Goal: Task Accomplishment & Management: Manage account settings

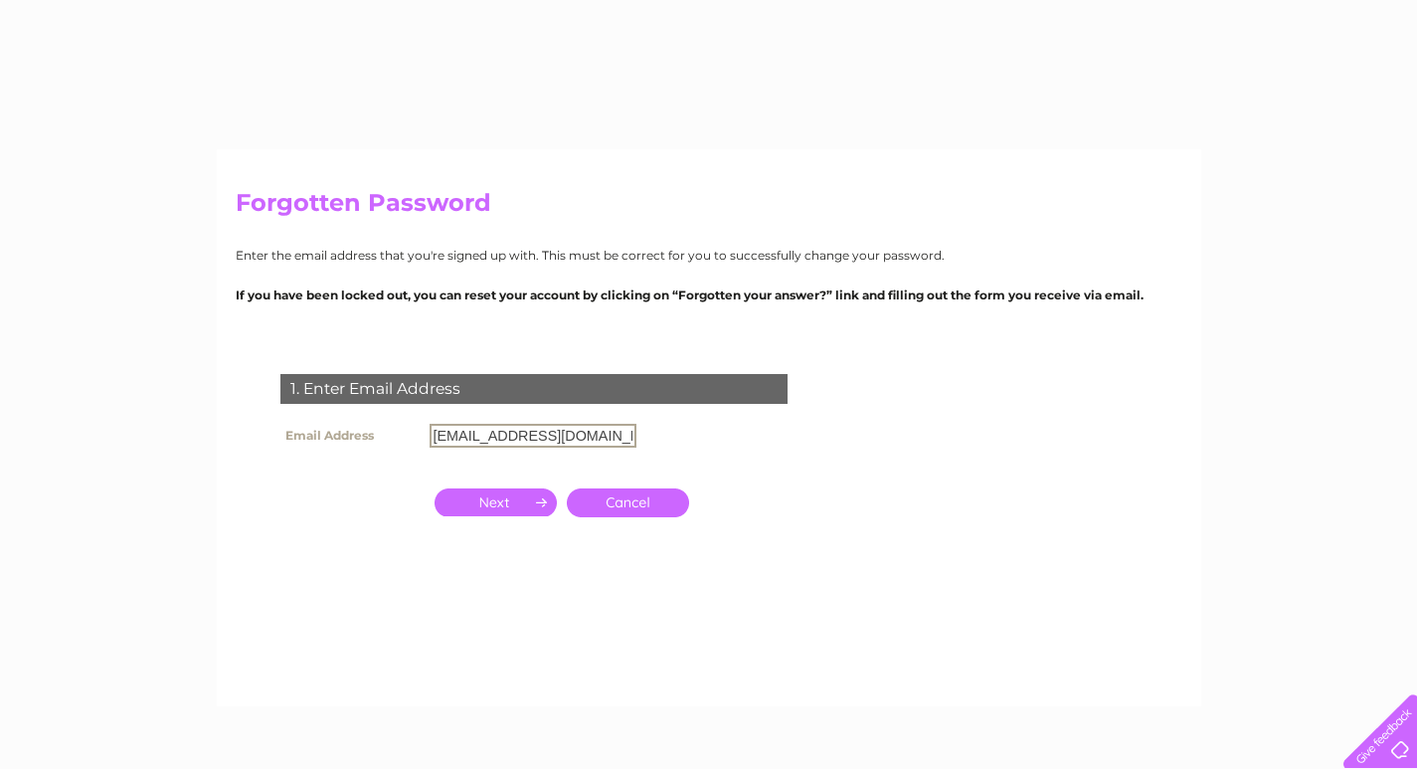
click at [335, 429] on tr "Email Address [PERSON_NAME][EMAIL_ADDRESS][DOMAIN_NAME]" at bounding box center [458, 436] width 366 height 34
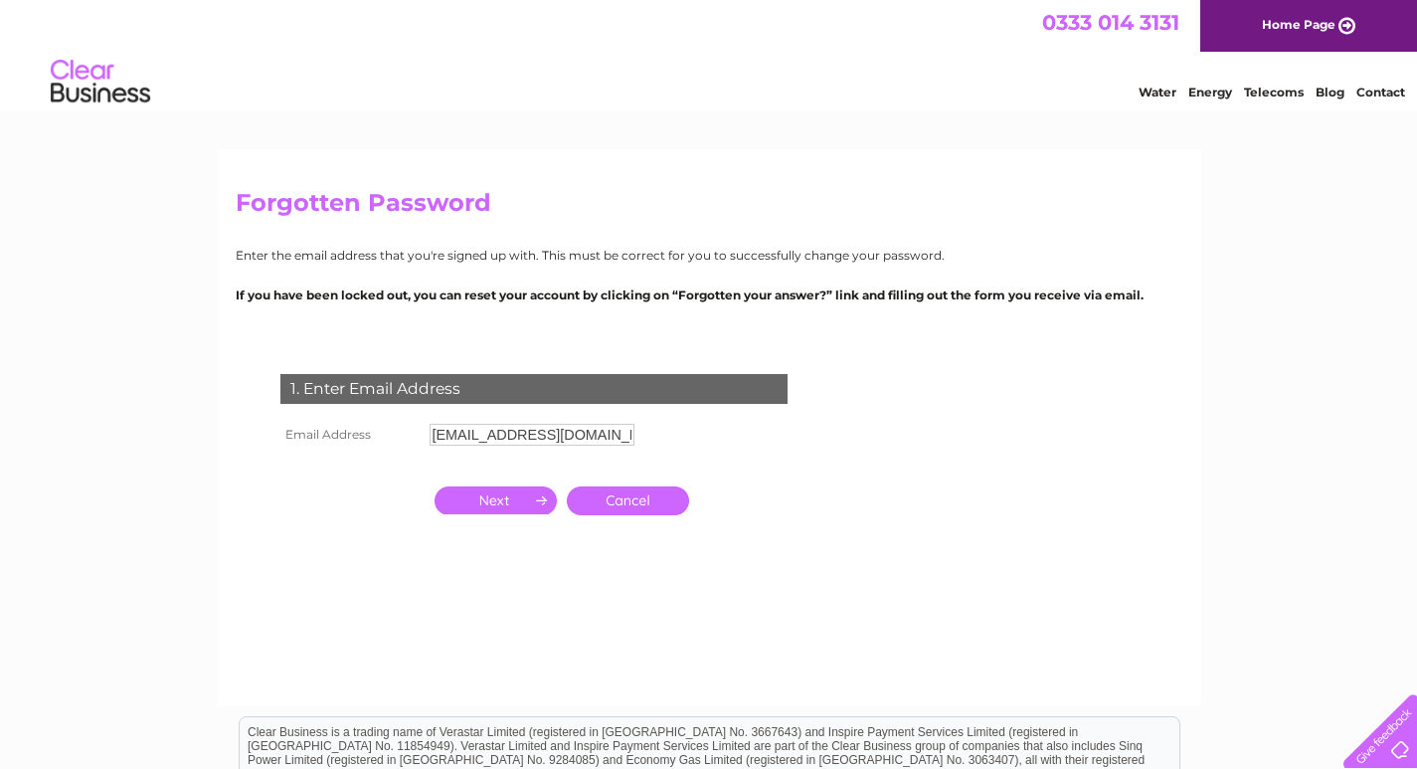
click at [470, 507] on input "button" at bounding box center [495, 500] width 122 height 28
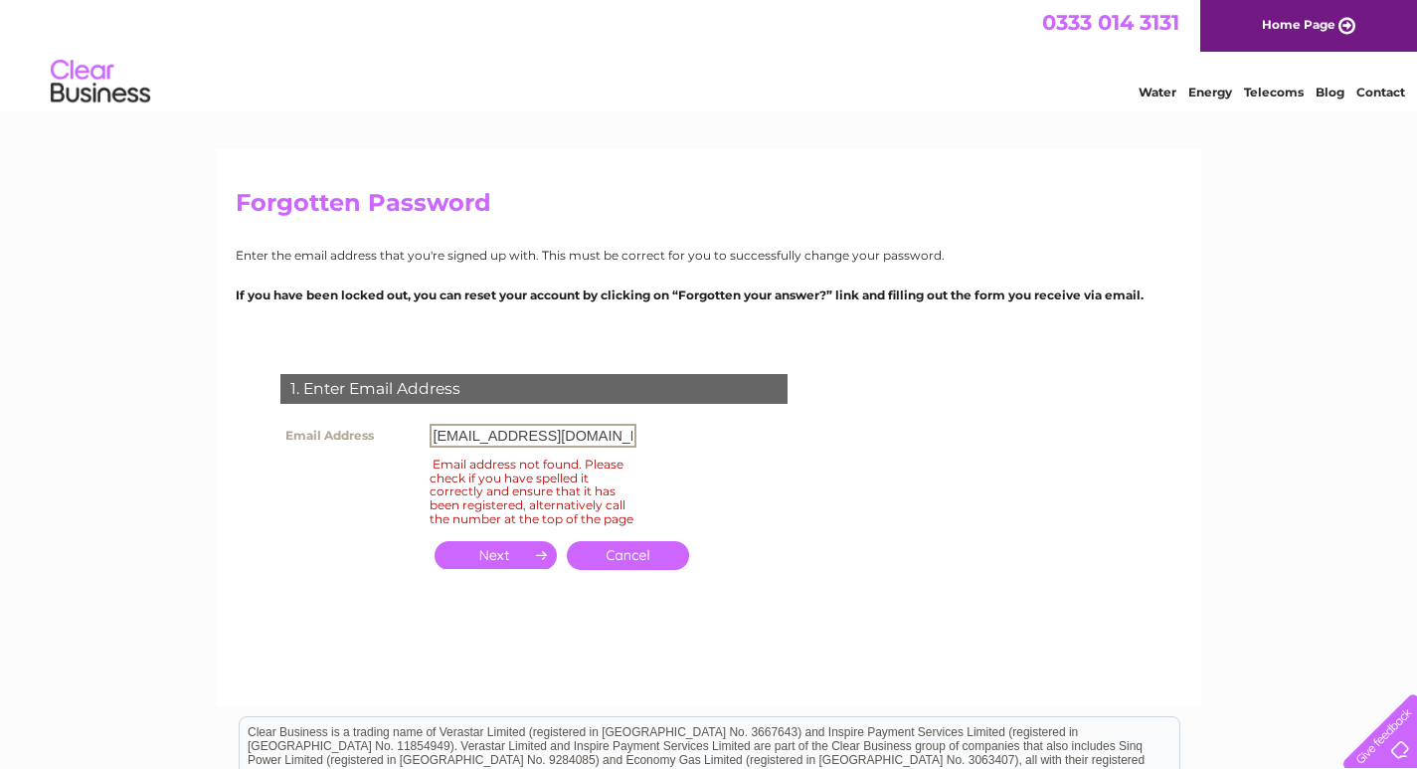
drag, startPoint x: 462, startPoint y: 439, endPoint x: 398, endPoint y: 435, distance: 64.8
click at [398, 435] on tr "Email Address [EMAIL_ADDRESS][DOMAIN_NAME]" at bounding box center [458, 436] width 366 height 34
type input "[EMAIL_ADDRESS][DOMAIN_NAME]"
click input "submit" at bounding box center [0, 0] width 0 height 0
click at [493, 556] on input "button" at bounding box center [495, 555] width 122 height 28
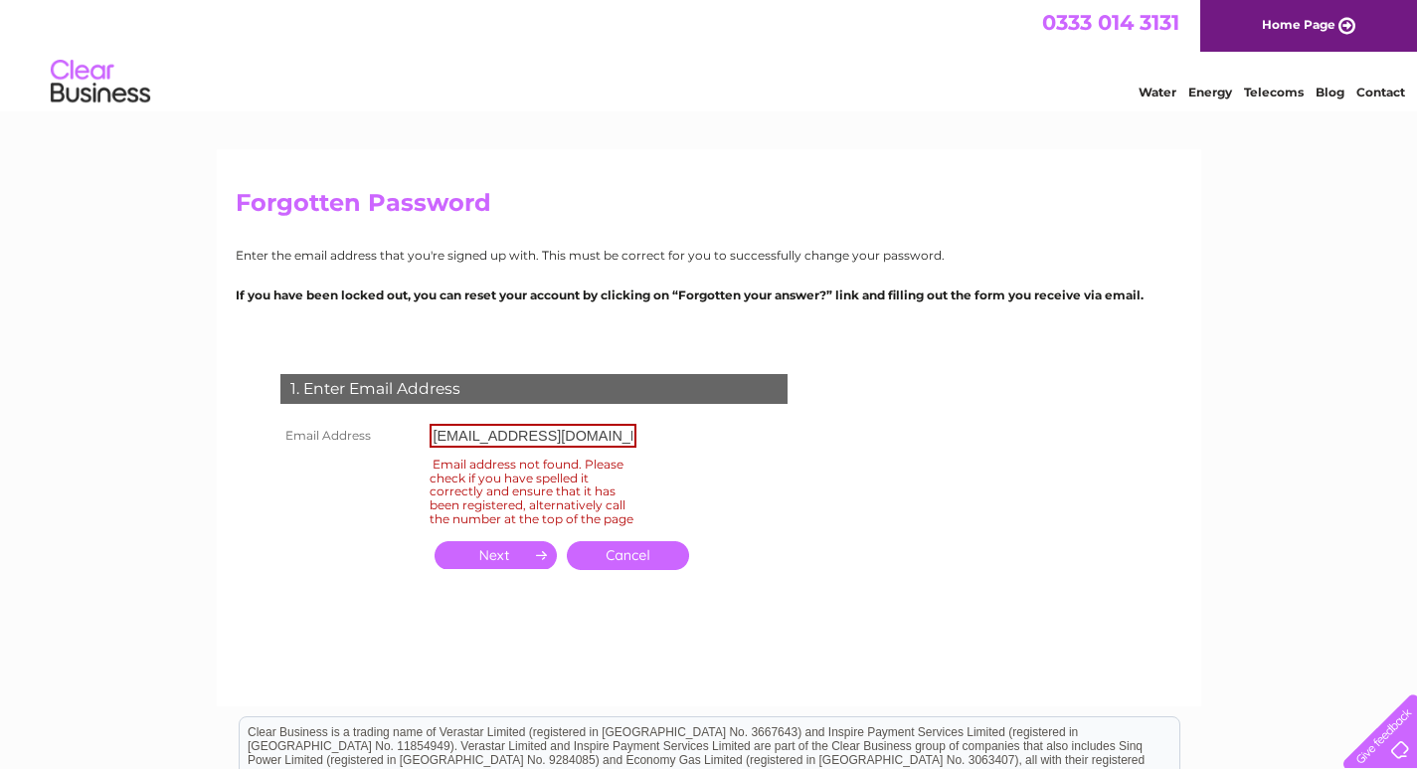
click at [518, 568] on input "button" at bounding box center [495, 555] width 122 height 28
click at [514, 512] on div "Email address not found. Please check if you have spelled it correctly and ensu…" at bounding box center [533, 491] width 207 height 76
click at [509, 569] on input "button" at bounding box center [495, 555] width 122 height 28
click at [510, 569] on input "button" at bounding box center [495, 555] width 122 height 28
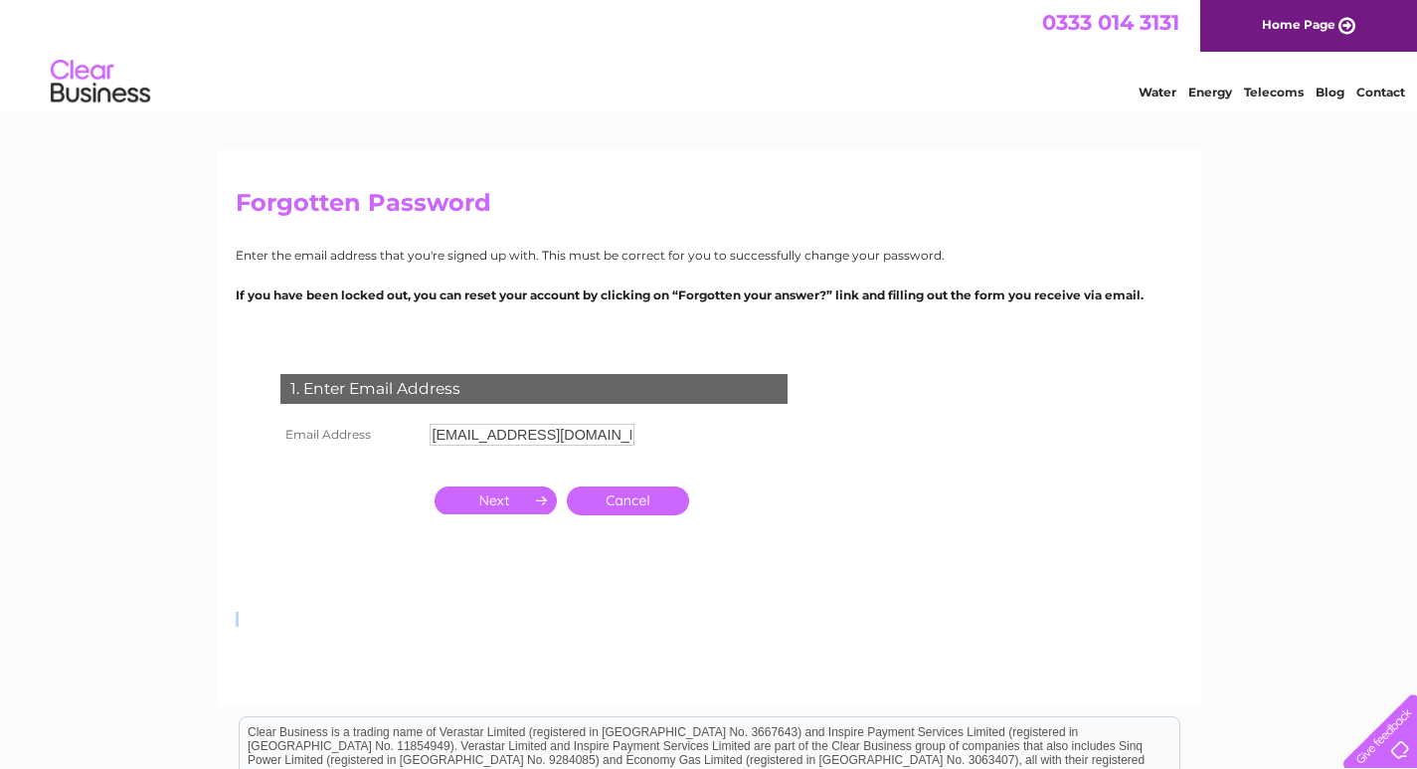
click at [511, 572] on div "1. Enter Email Address Email Address rohan@everestinn.co.uk Cancel Answer" at bounding box center [538, 483] width 605 height 259
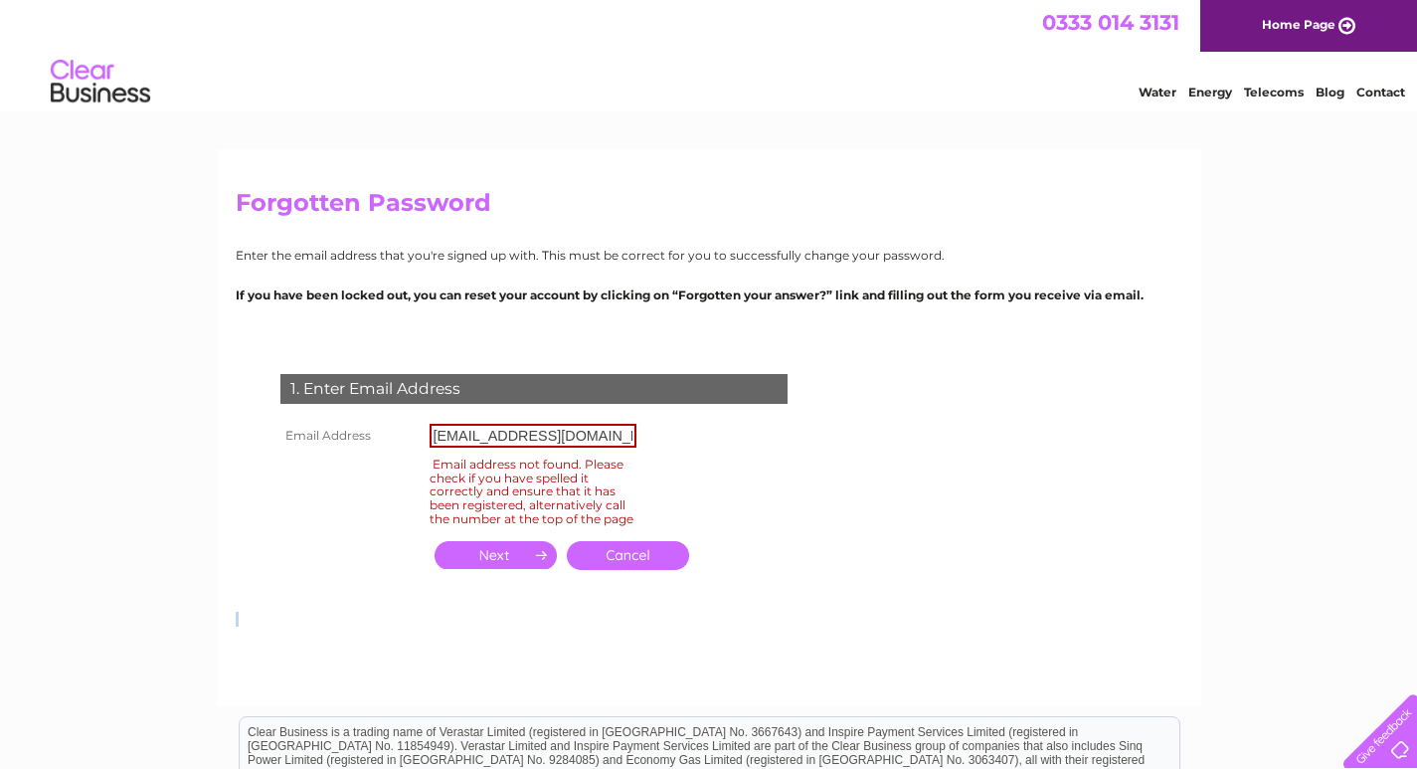
click at [504, 568] on input "button" at bounding box center [495, 555] width 122 height 28
click at [613, 560] on link "Cancel" at bounding box center [628, 555] width 122 height 29
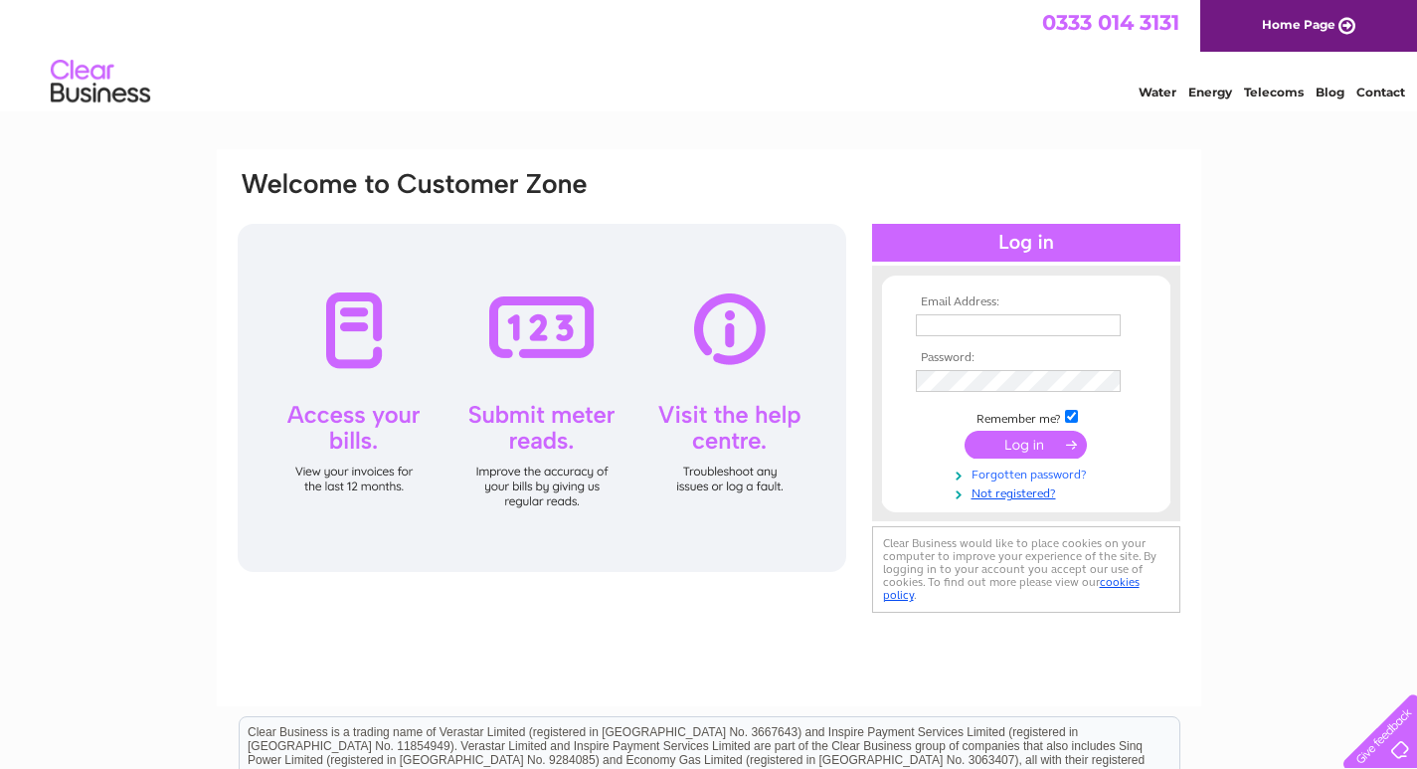
type input "[EMAIL_ADDRESS][DOMAIN_NAME]"
click at [1024, 474] on link "Forgotten password?" at bounding box center [1029, 472] width 226 height 19
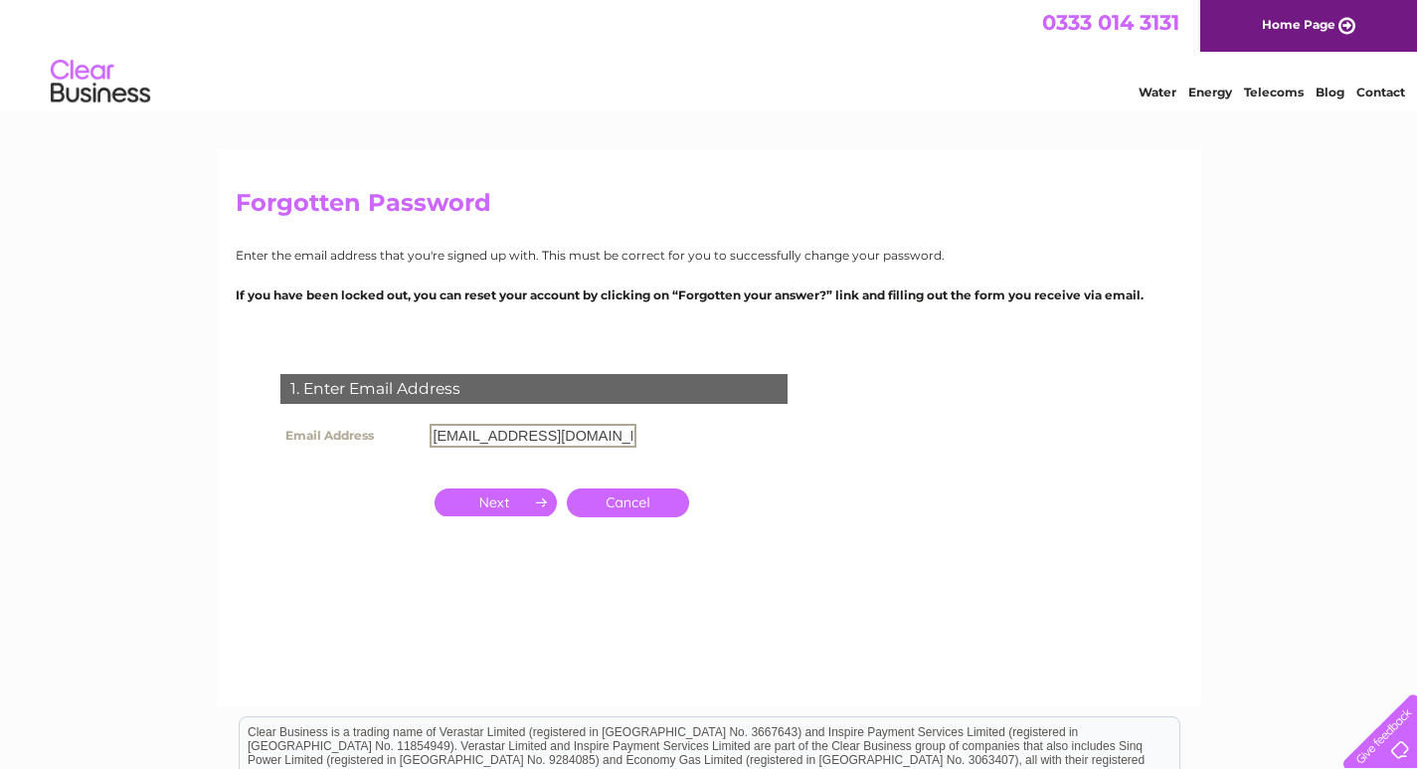
type input "info@everestinnperth.co.uk"
click at [493, 502] on input "button" at bounding box center [495, 500] width 122 height 28
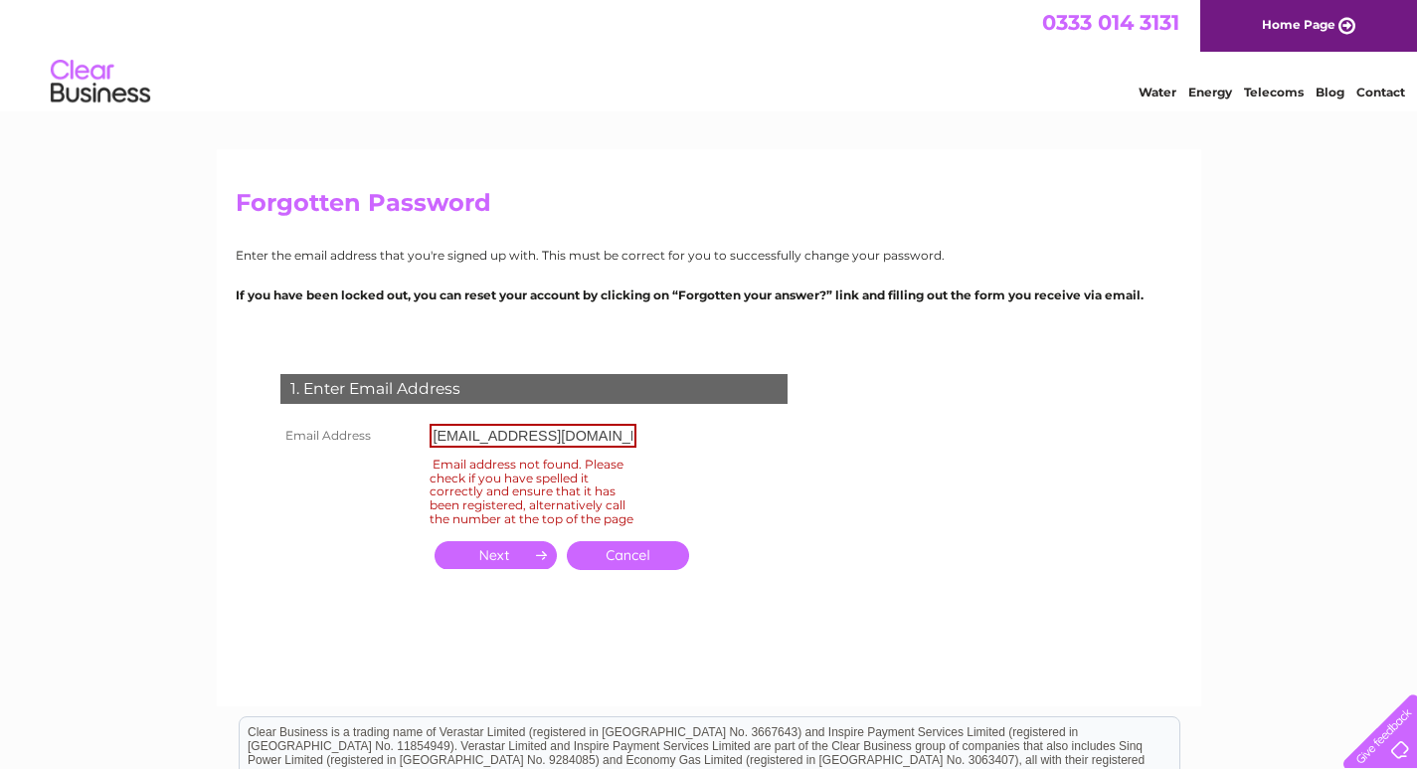
click at [507, 569] on input "button" at bounding box center [495, 555] width 122 height 28
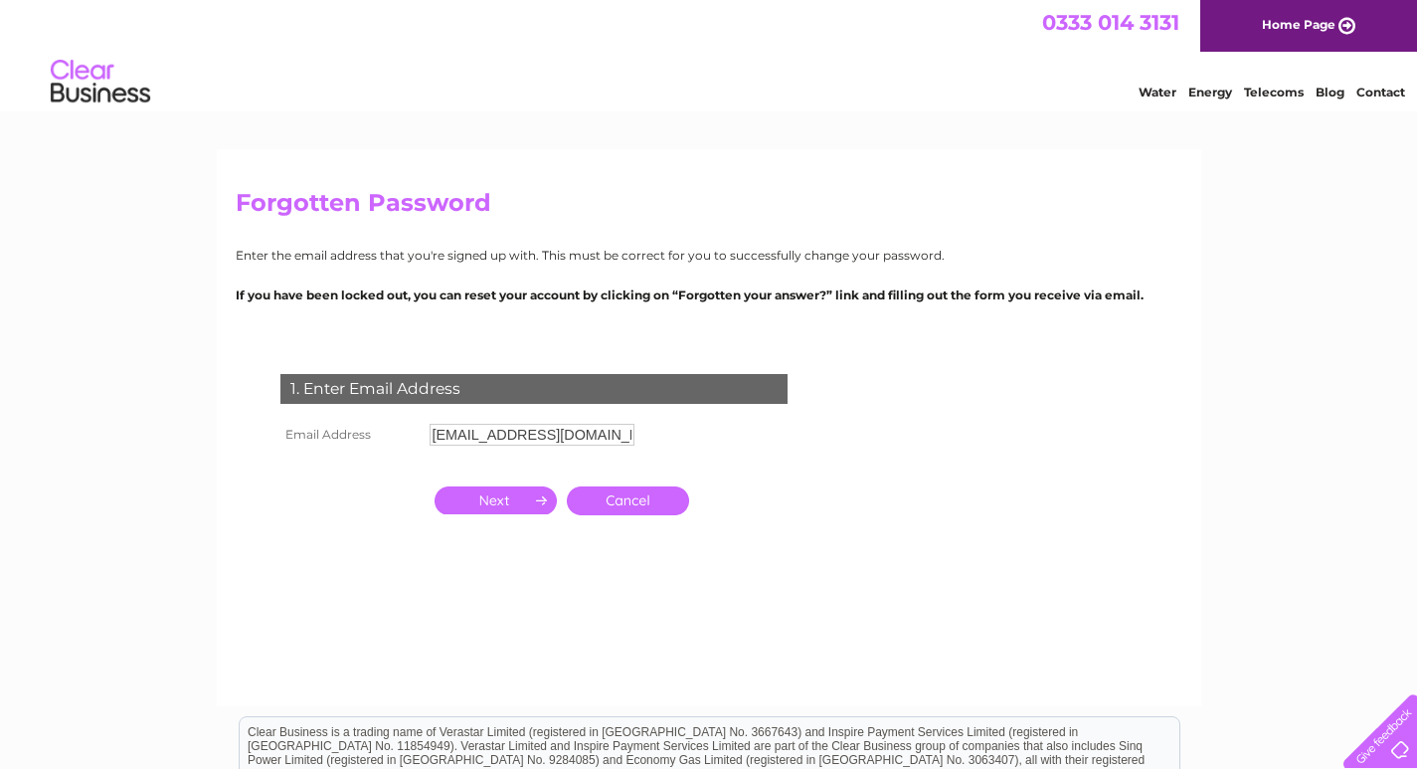
click at [487, 508] on input "button" at bounding box center [495, 500] width 122 height 28
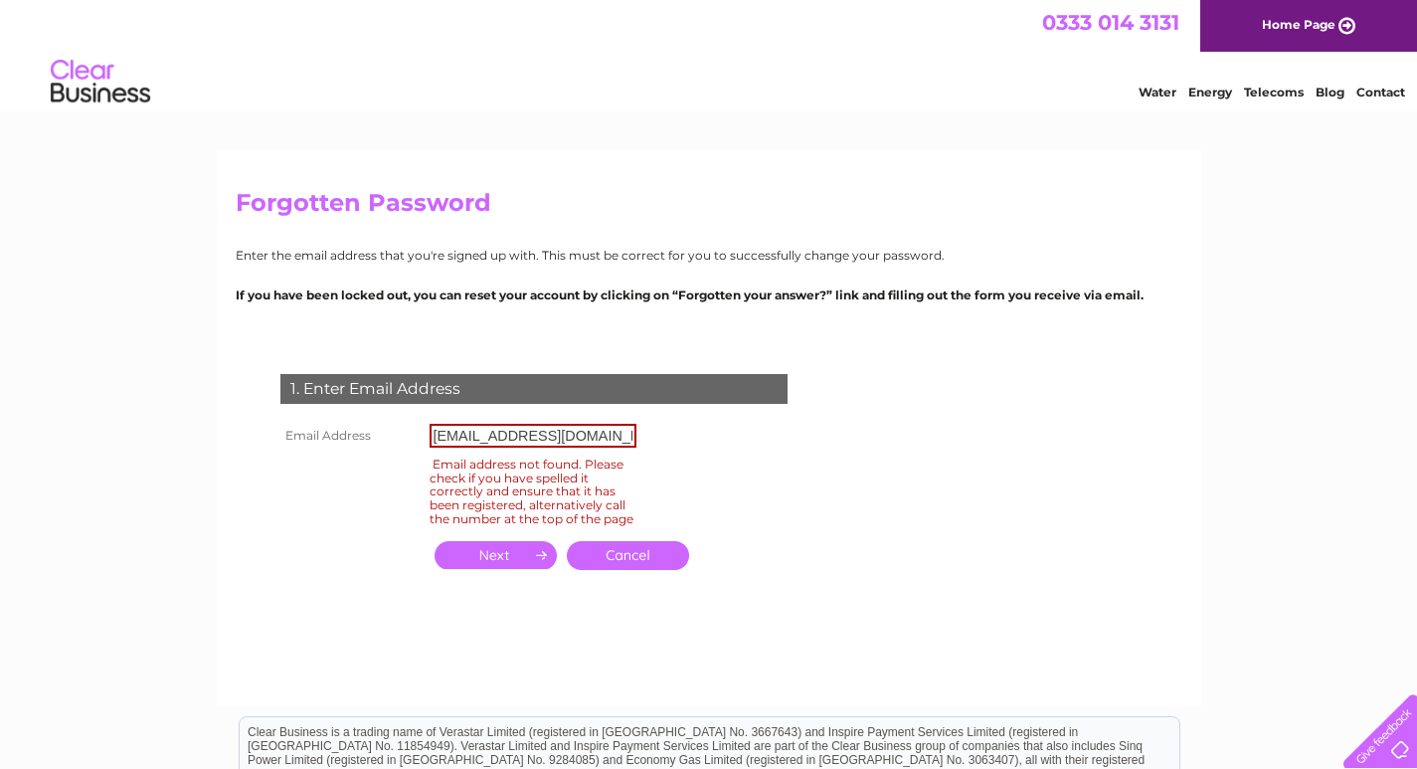
click at [499, 569] on input "button" at bounding box center [495, 555] width 122 height 28
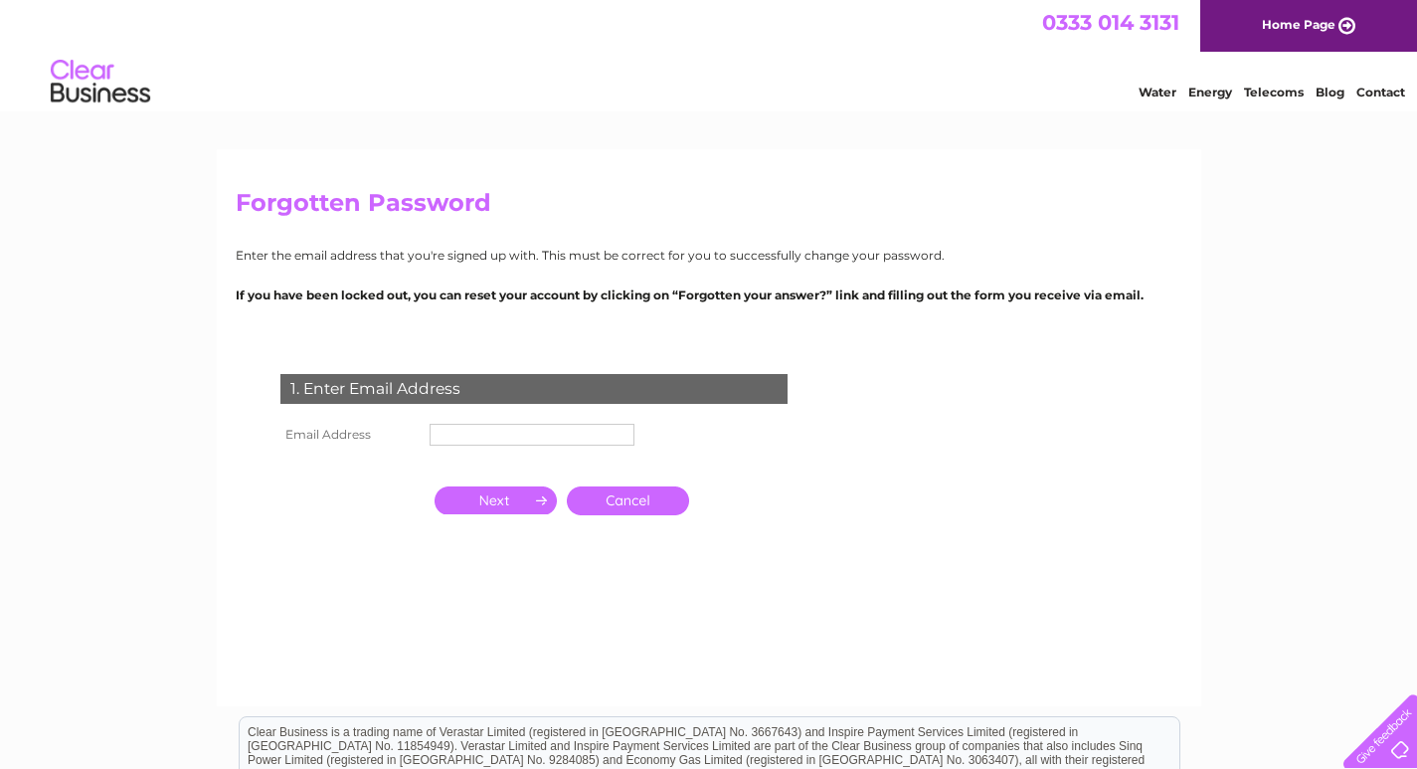
drag, startPoint x: 0, startPoint y: 0, endPoint x: 554, endPoint y: 434, distance: 703.3
click at [554, 434] on input "text" at bounding box center [532, 435] width 205 height 22
paste input "[EMAIL_ADDRESS][DOMAIN_NAME]"
click at [506, 499] on input "button" at bounding box center [495, 500] width 122 height 28
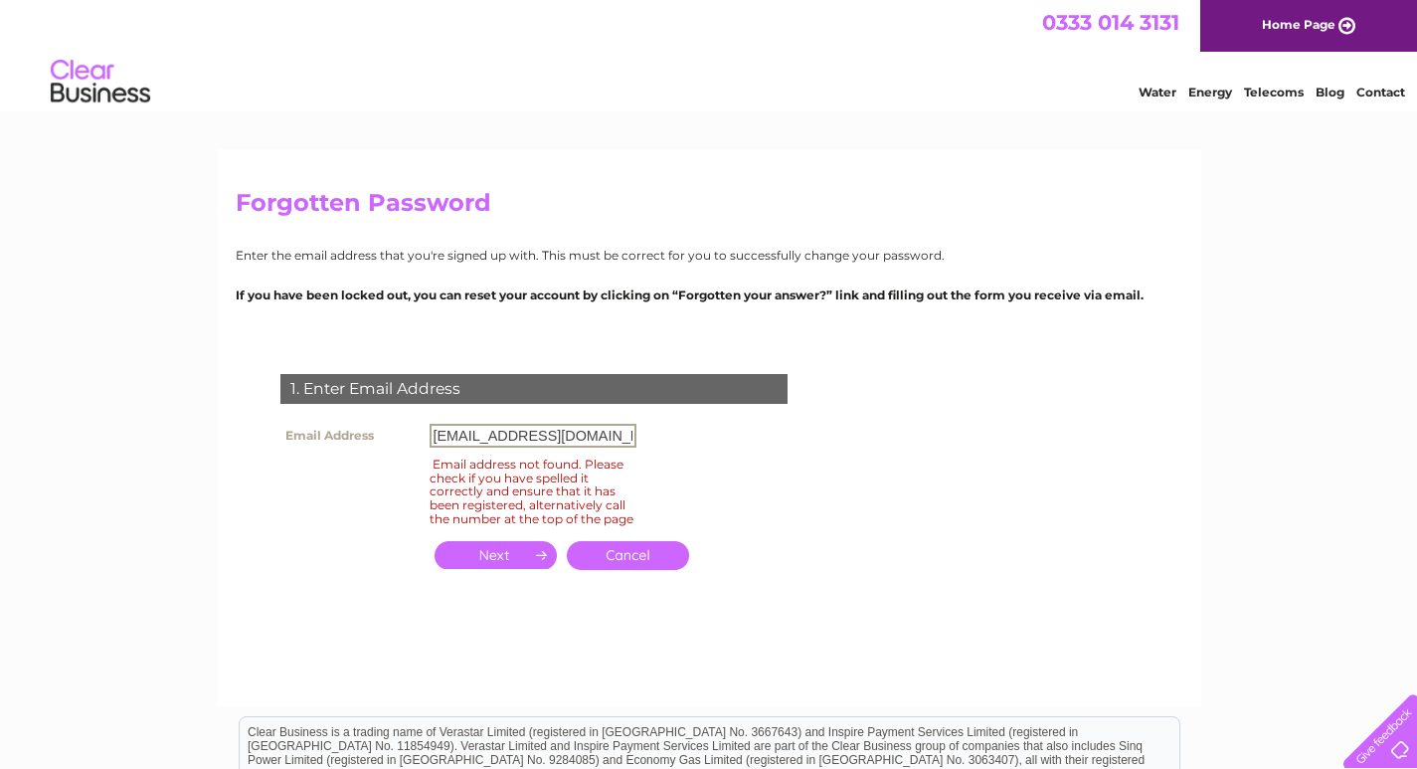
paste input "info@everestinnperth"
drag, startPoint x: 626, startPoint y: 428, endPoint x: 352, endPoint y: 428, distance: 274.4
click at [352, 428] on tr "Email Address [EMAIL_ADDRESS][DOMAIN_NAME]" at bounding box center [458, 436] width 366 height 34
type input "[EMAIL_ADDRESS][DOMAIN_NAME]"
click at [482, 568] on input "button" at bounding box center [495, 555] width 122 height 28
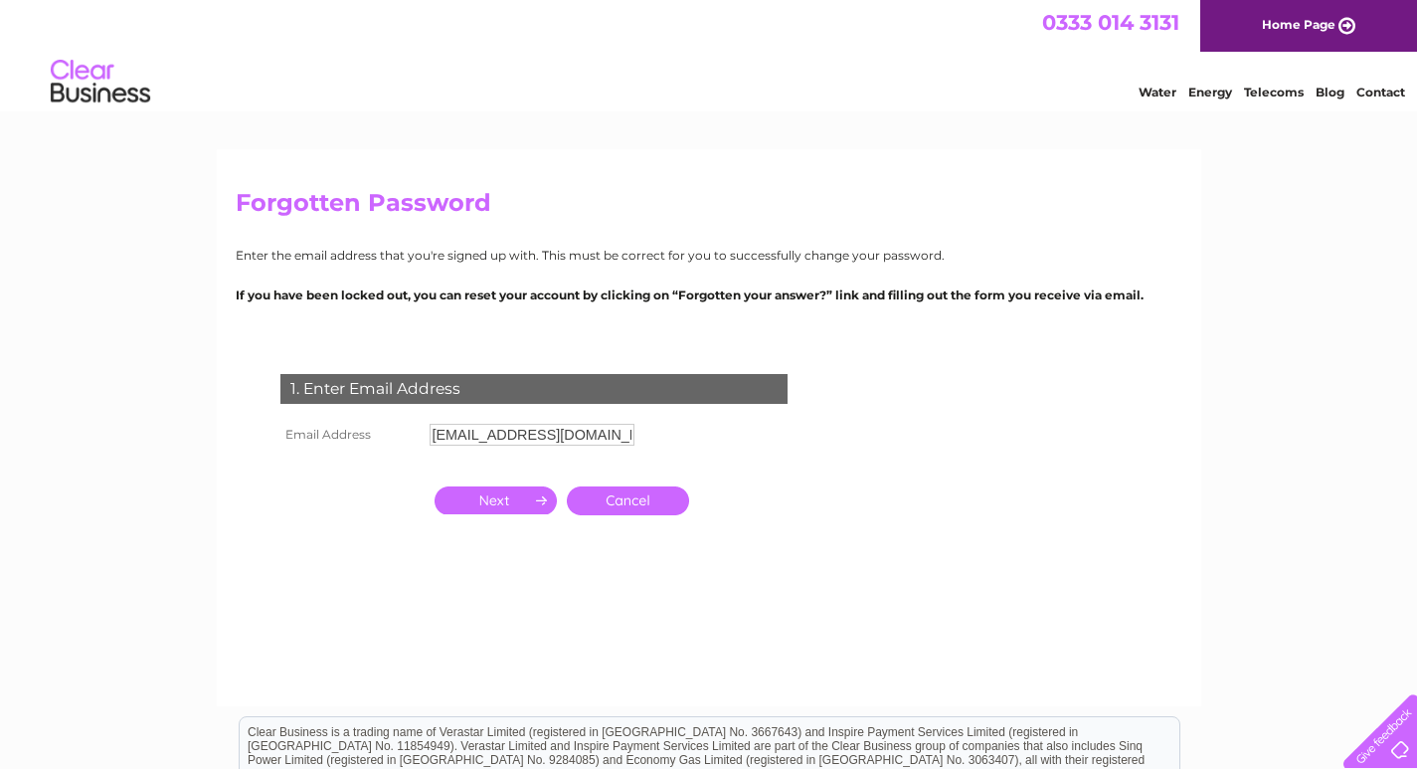
click at [495, 490] on input "button" at bounding box center [495, 500] width 122 height 28
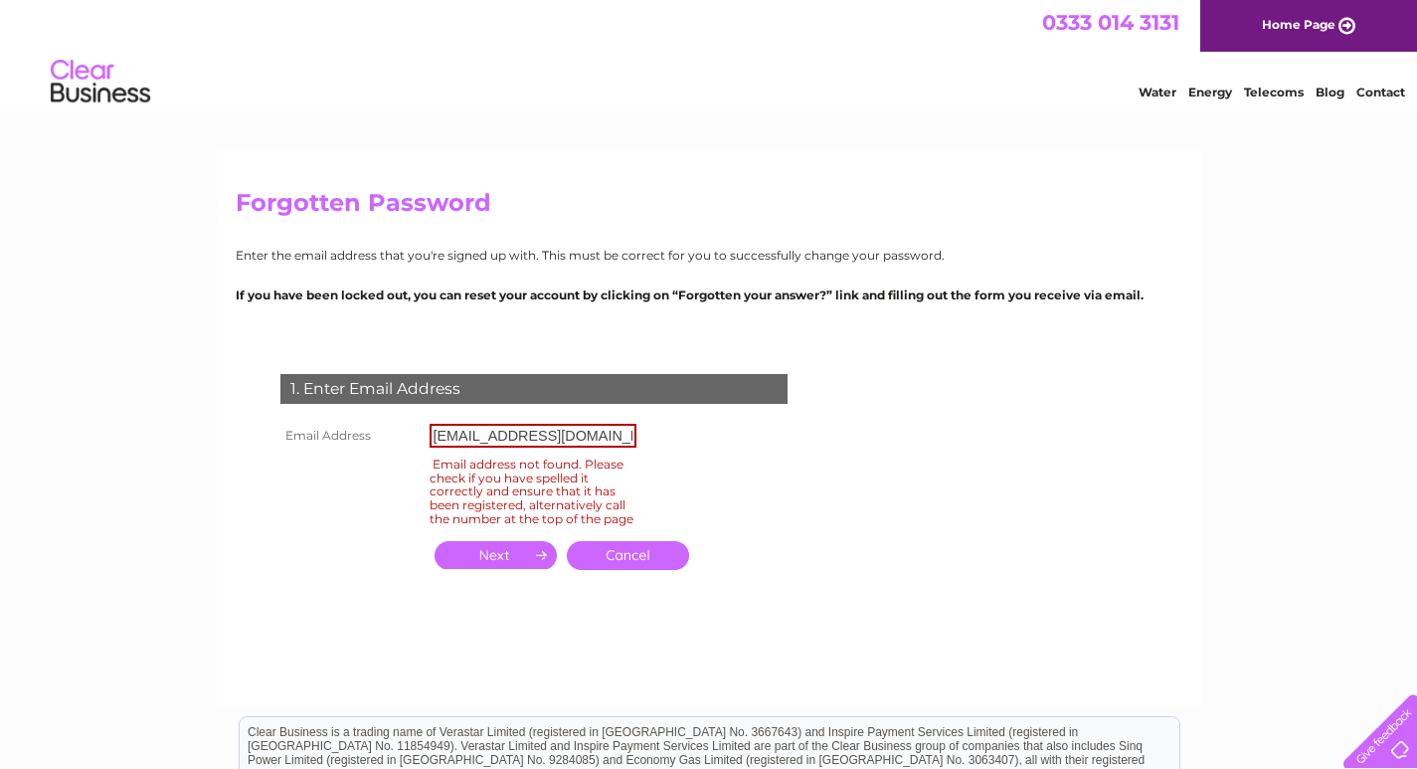
click at [522, 564] on input "button" at bounding box center [495, 555] width 122 height 28
